Goal: Task Accomplishment & Management: Use online tool/utility

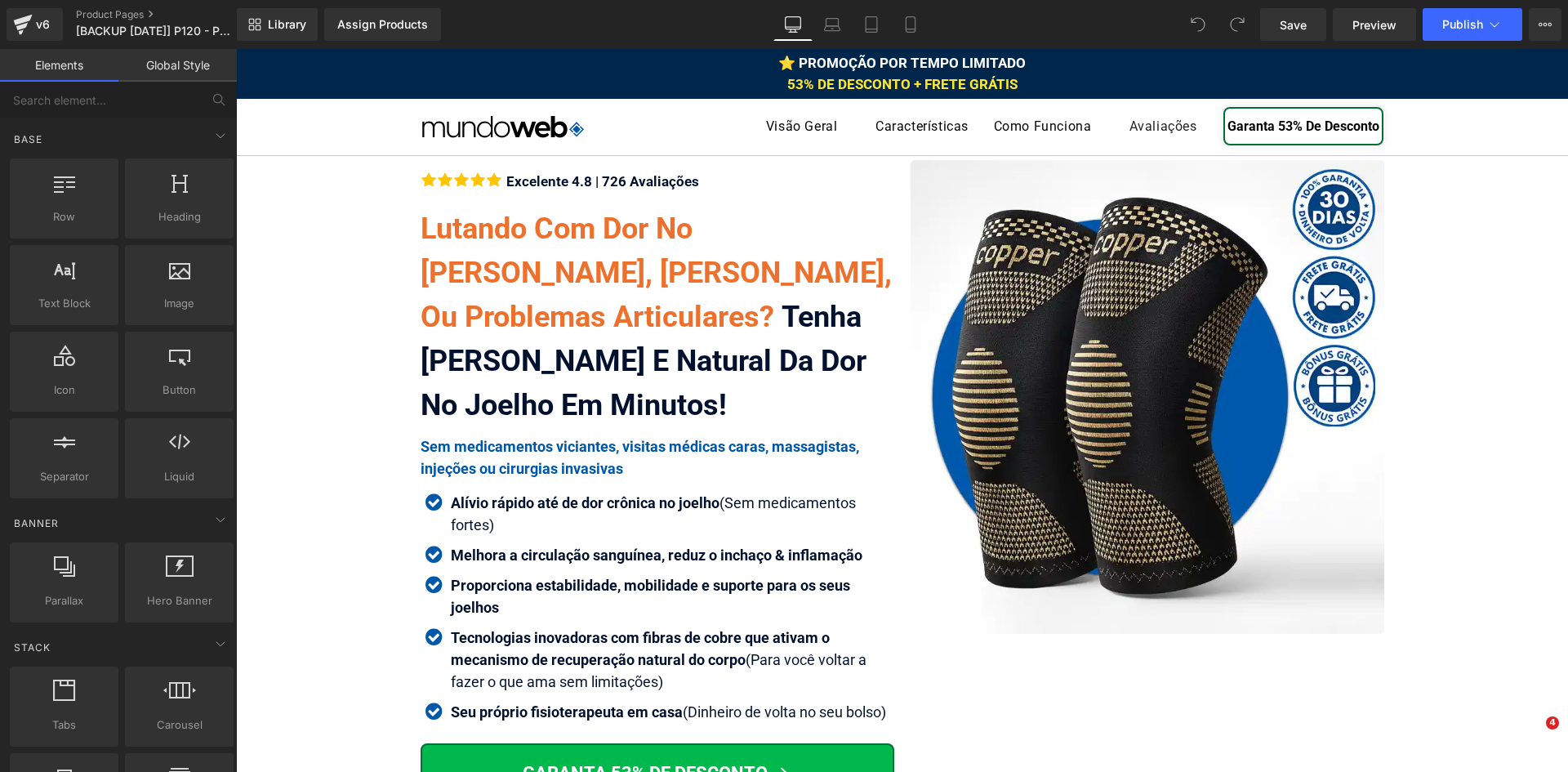
click at [870, 85] on span "53% DE DESCONTO + FRETE GRÁTIS" at bounding box center [902, 84] width 231 height 16
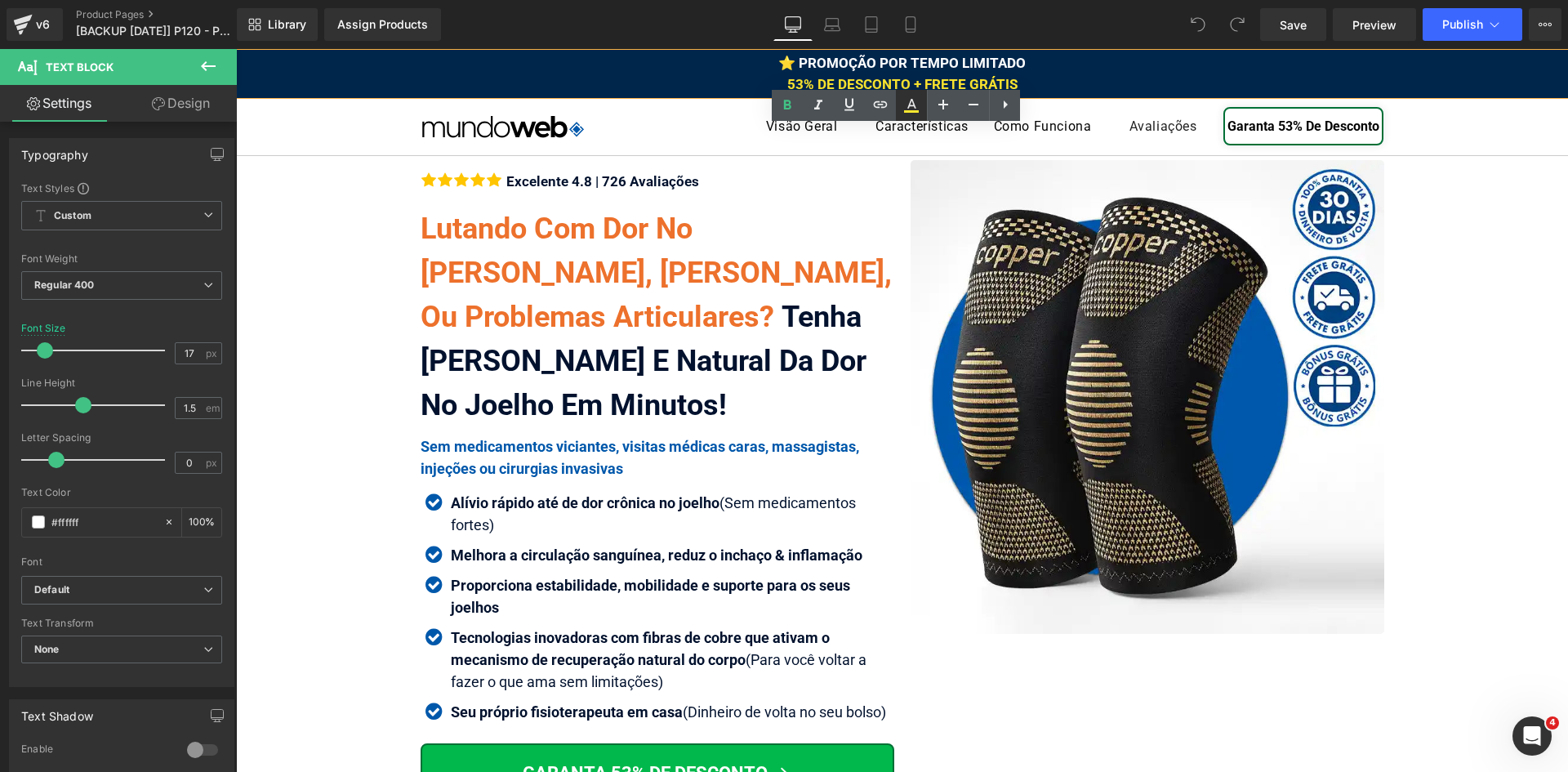
click at [905, 102] on icon at bounding box center [911, 105] width 20 height 20
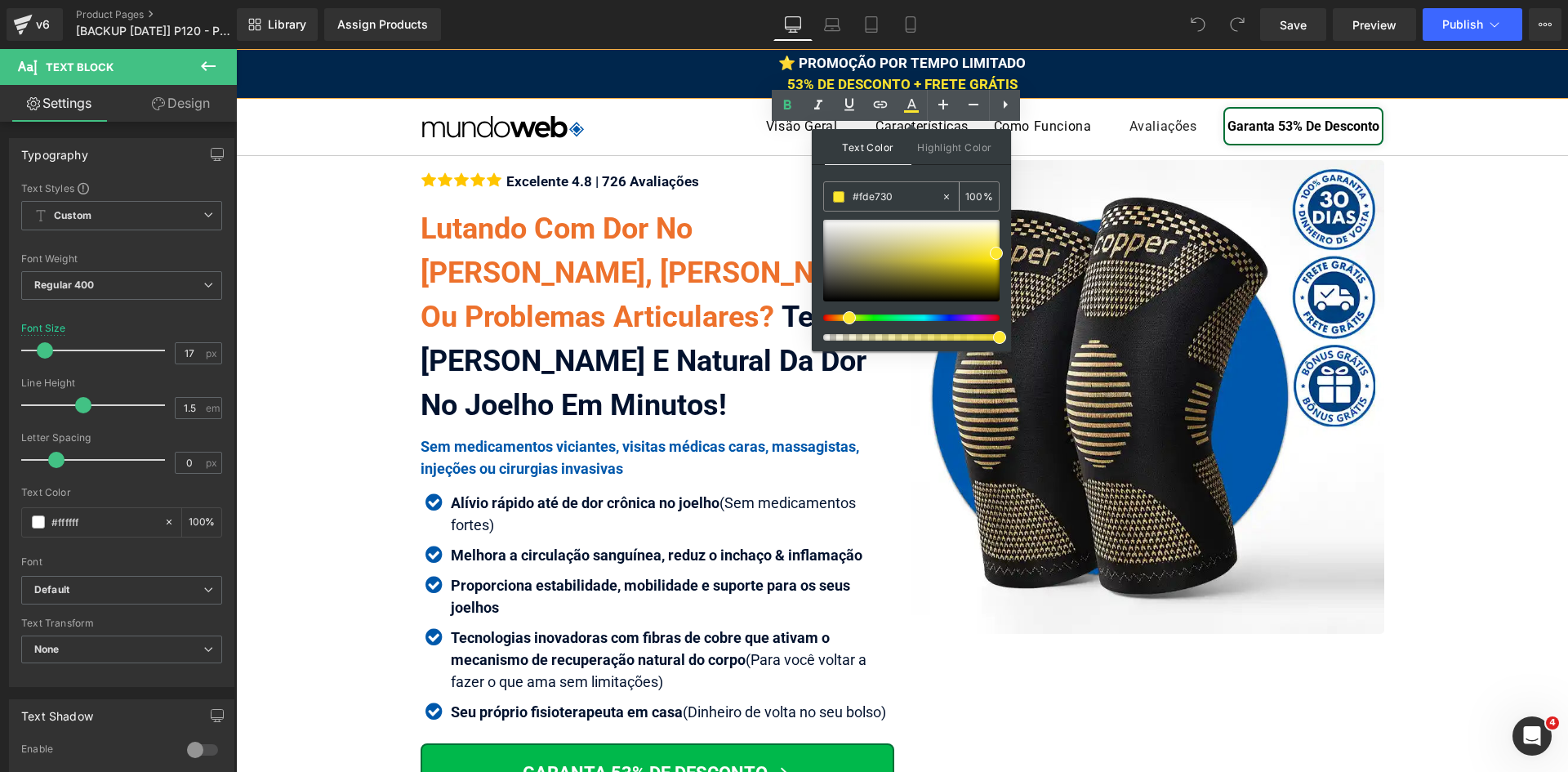
click at [875, 198] on input "#fde730" at bounding box center [896, 197] width 88 height 18
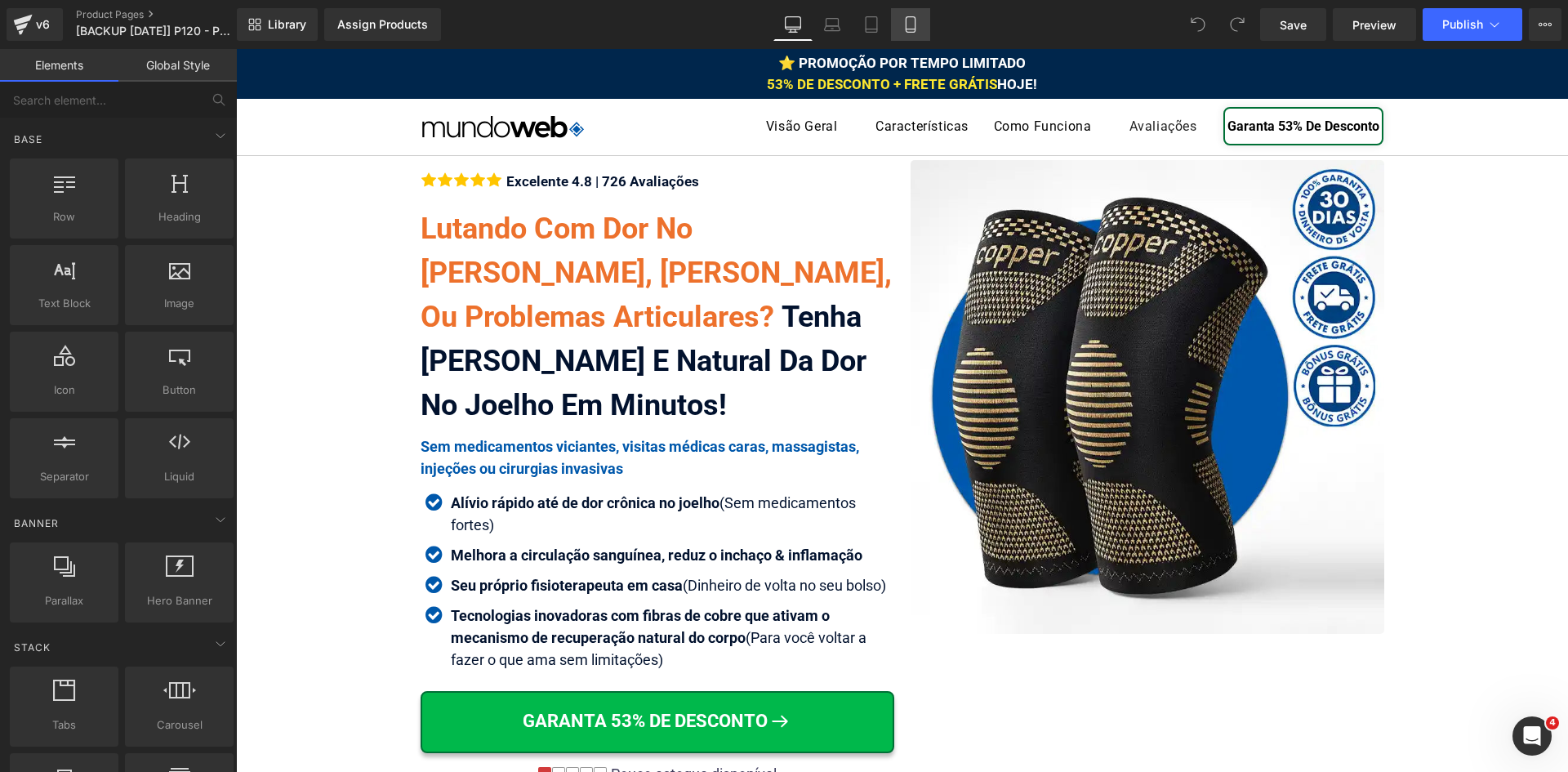
click at [909, 24] on icon at bounding box center [910, 24] width 16 height 16
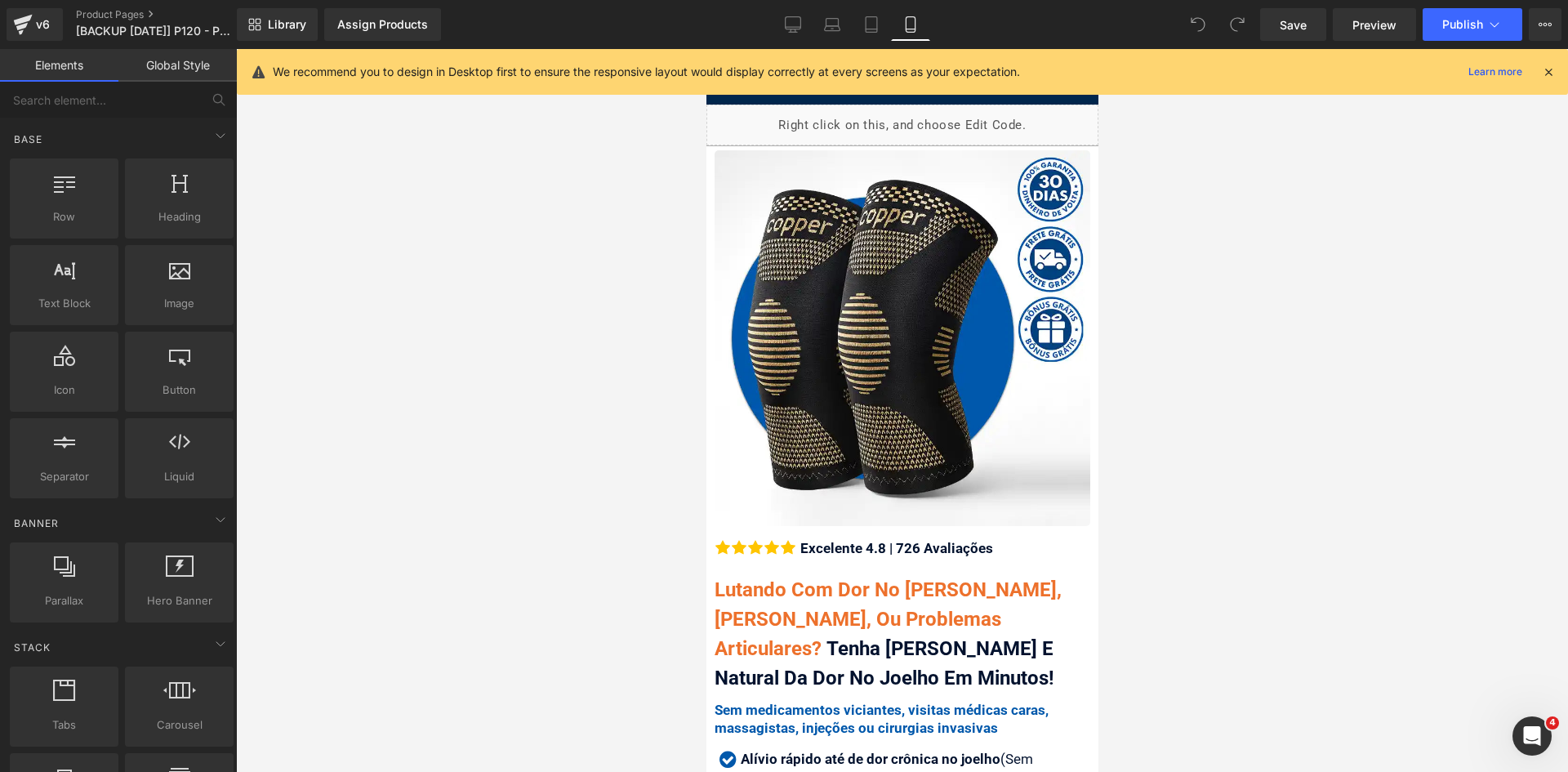
click at [1541, 71] on icon at bounding box center [1547, 71] width 14 height 14
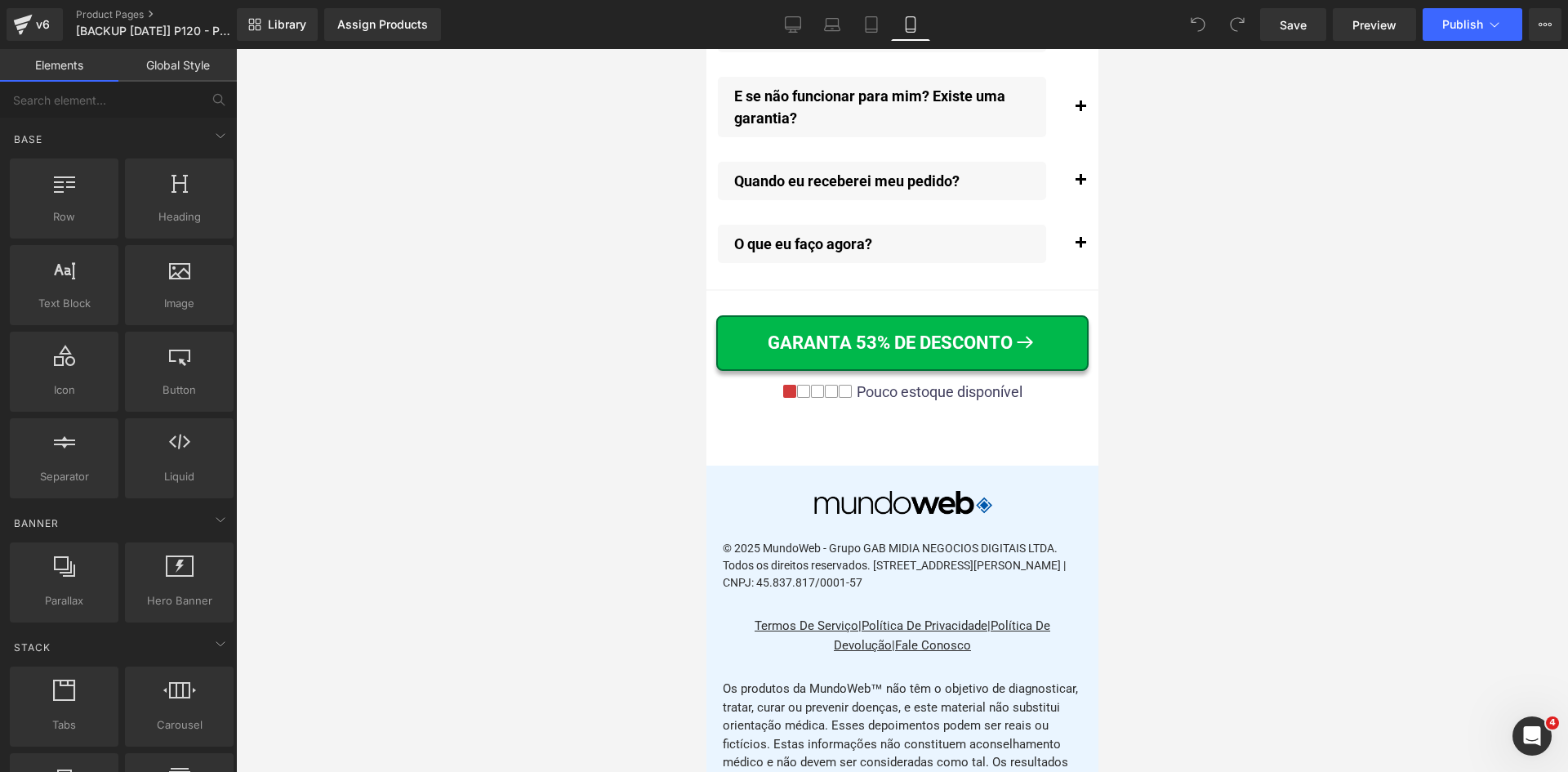
scroll to position [19576, 0]
